Goal: Information Seeking & Learning: Understand process/instructions

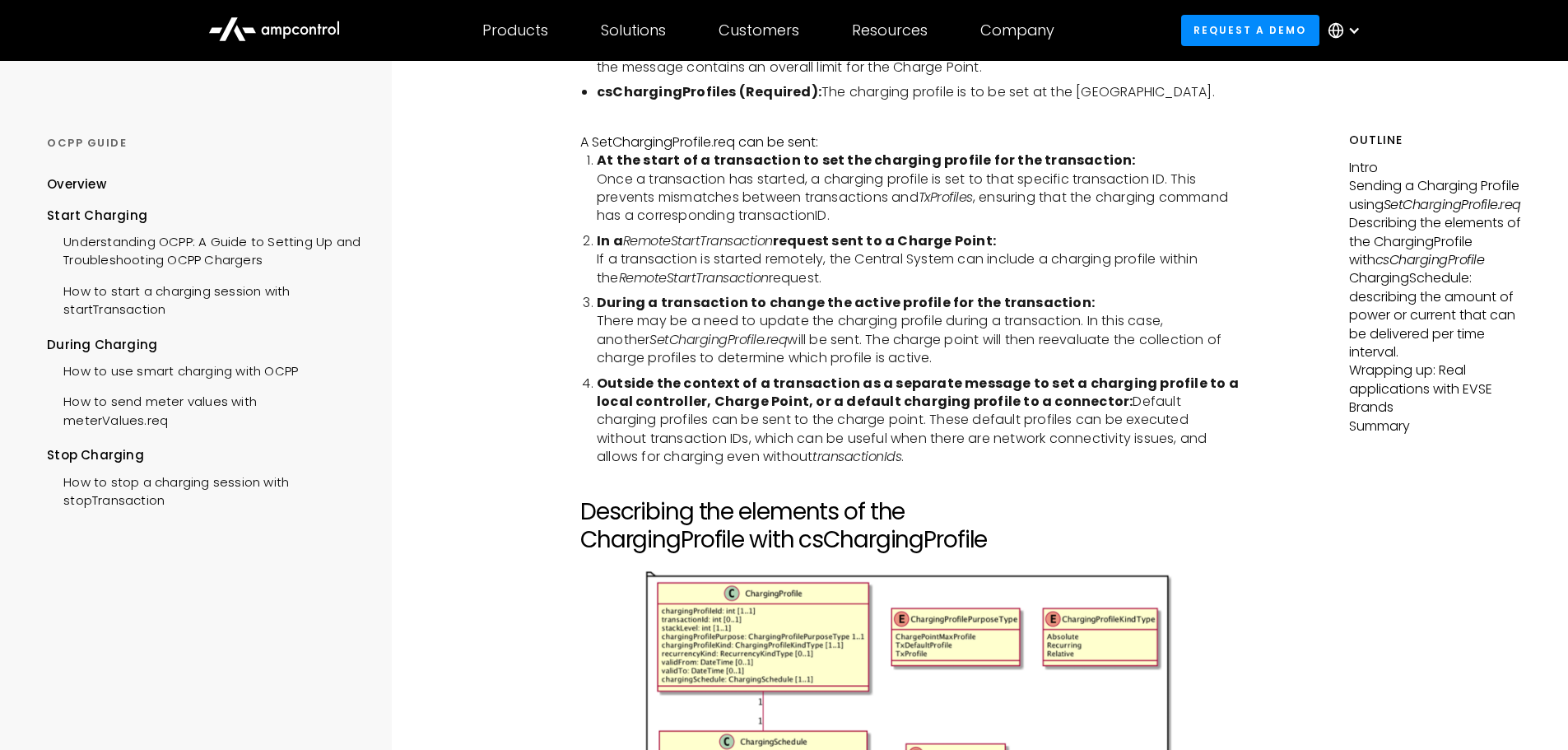
scroll to position [2388, 0]
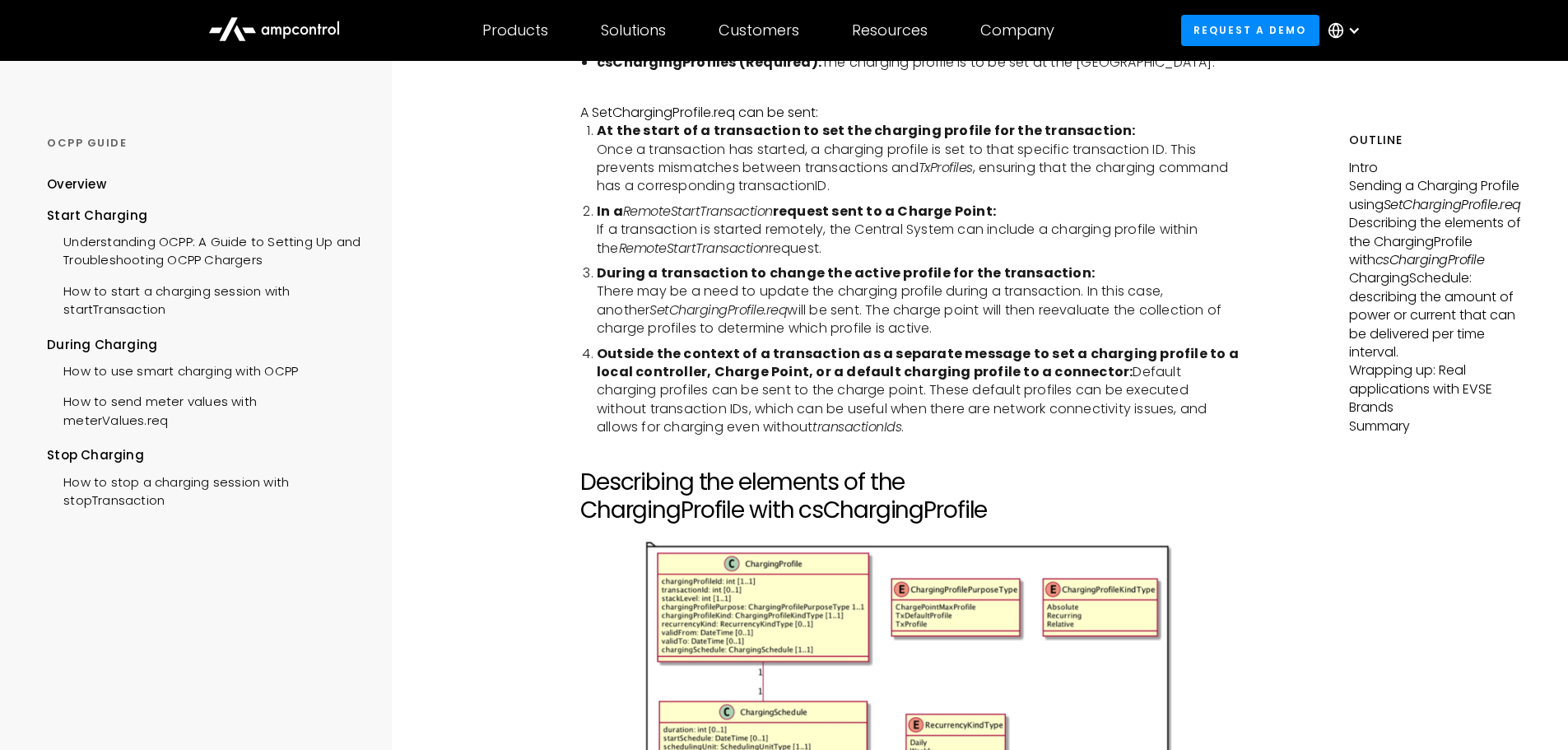
click at [1239, 395] on li "Outside the context of a transaction as a separate message to set a charging pr…" at bounding box center [918, 391] width 643 height 93
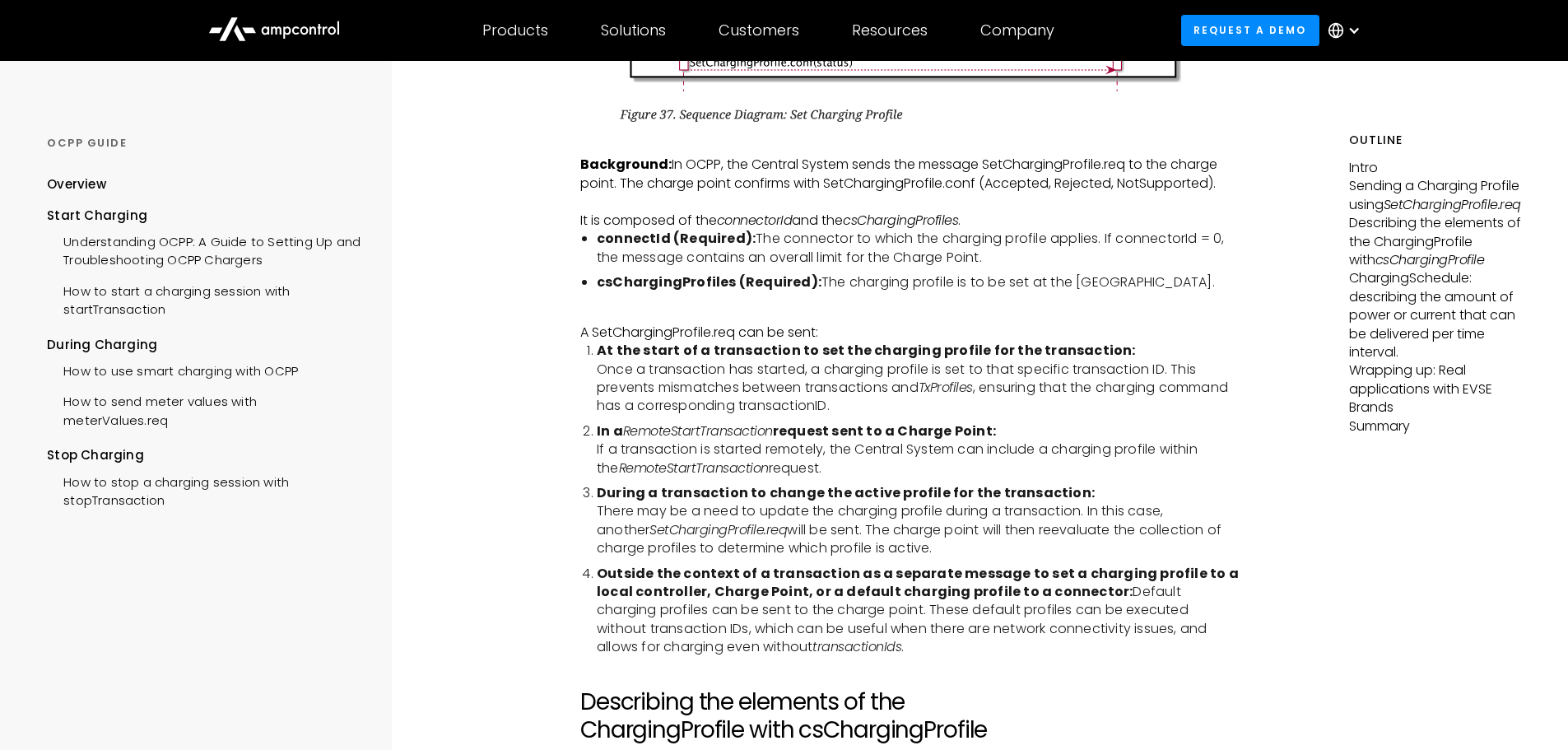
scroll to position [2224, 0]
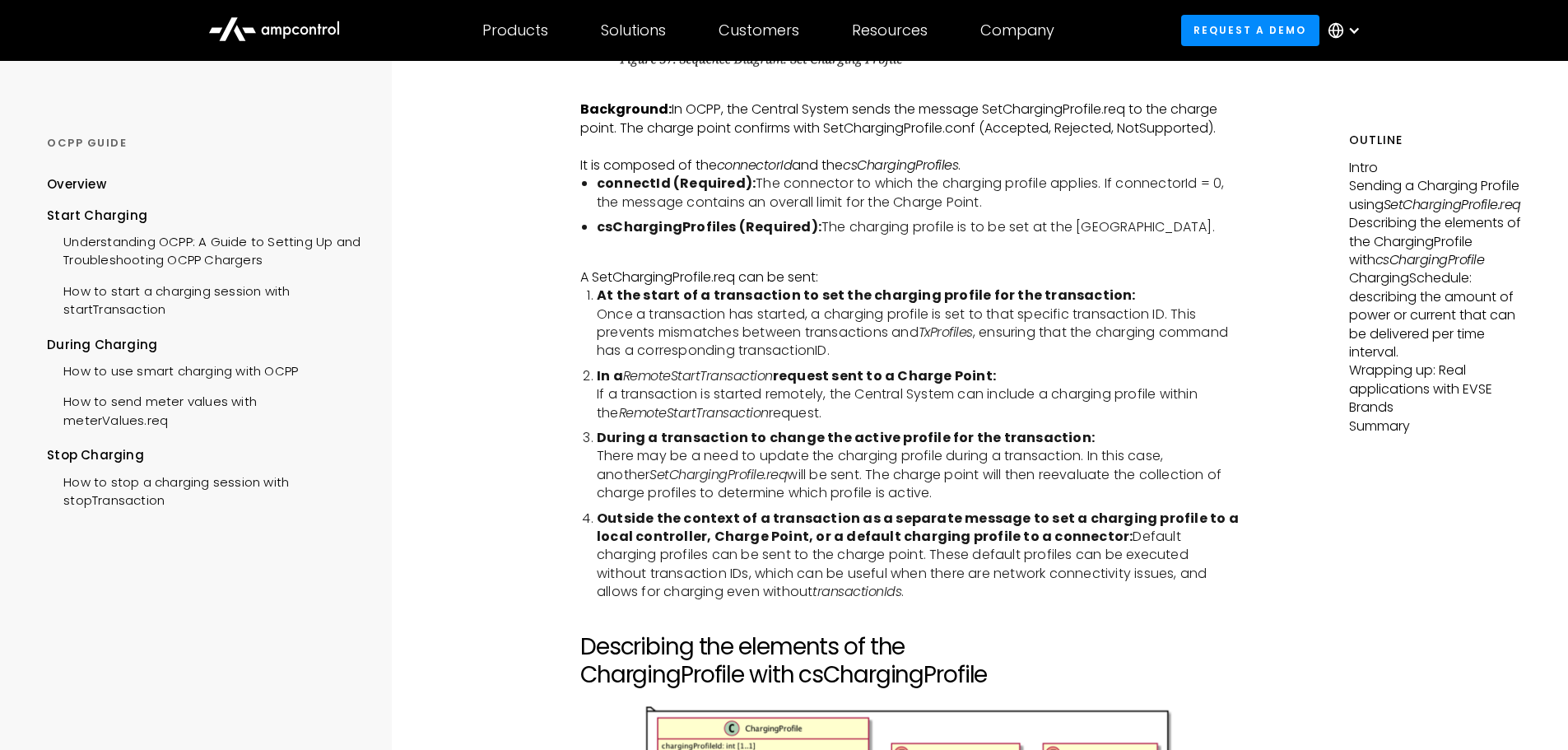
click at [1050, 279] on p "A SetChargingProfile.req can be sent:" at bounding box center [910, 277] width 659 height 18
click at [1113, 395] on li "In a RemoteStartTransaction request sent to a Charge Point: If a transaction is…" at bounding box center [918, 395] width 643 height 55
click at [1094, 408] on li "In a RemoteStartTransaction request sent to a Charge Point: If a transaction is…" at bounding box center [918, 395] width 643 height 55
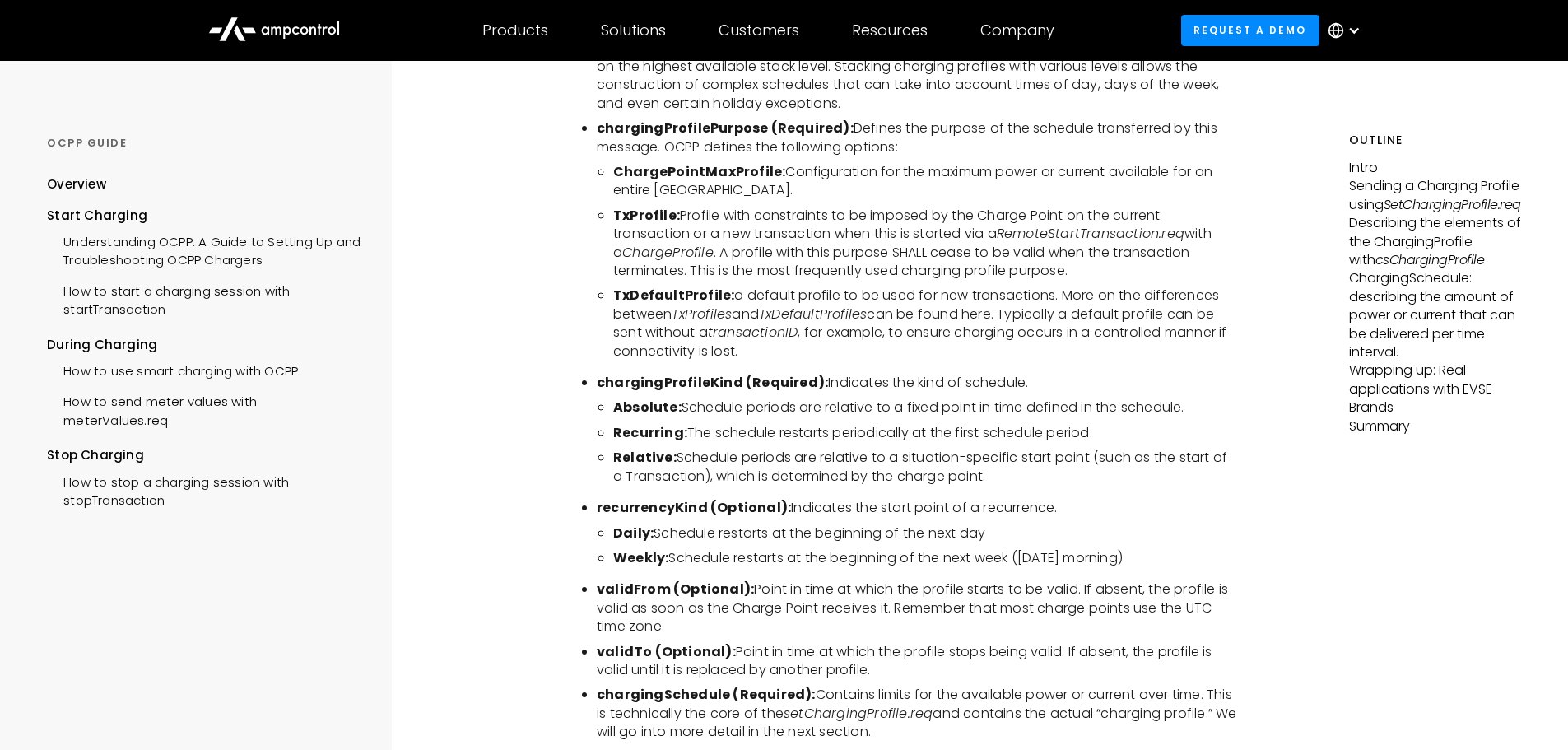
scroll to position [3541, 0]
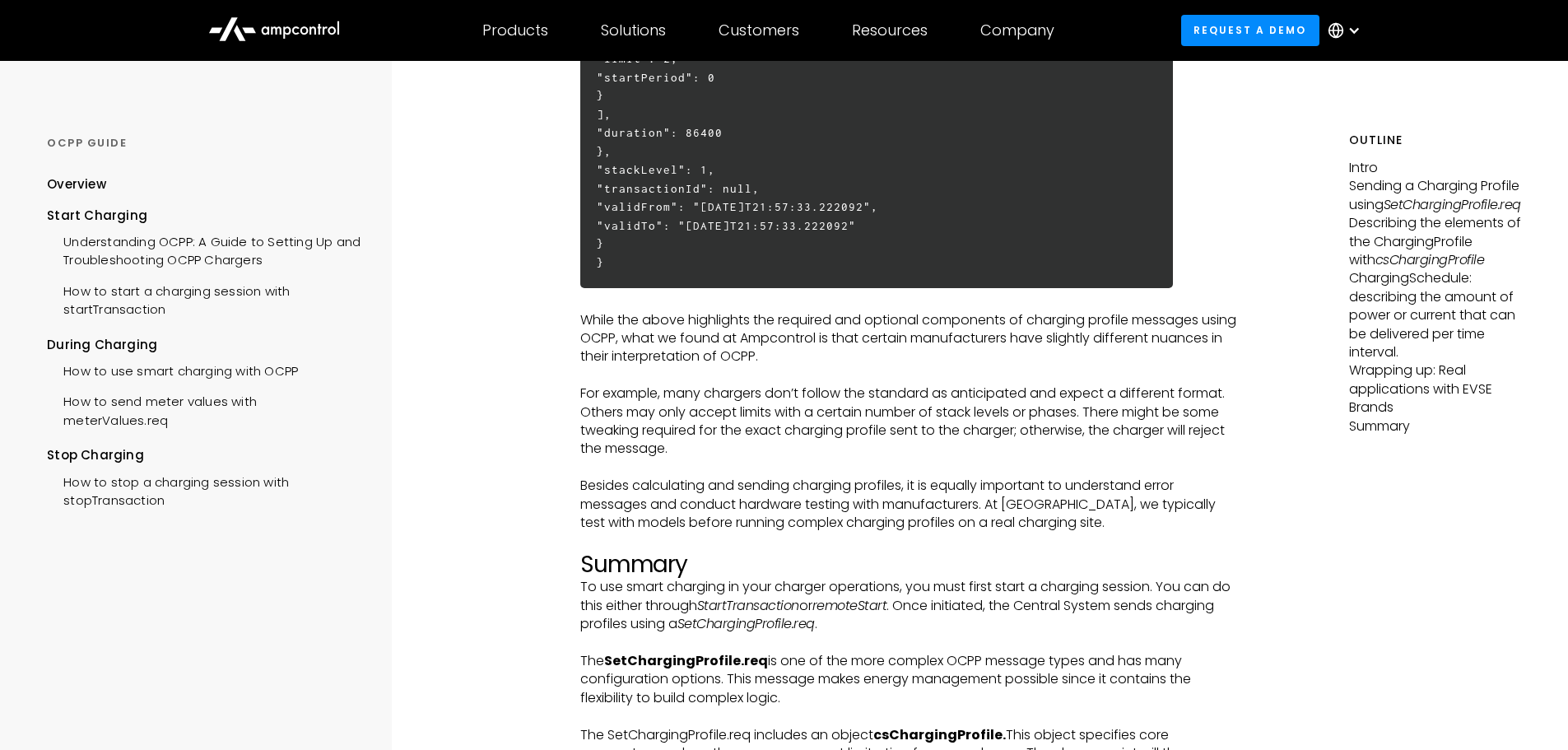
scroll to position [5271, 0]
